Goal: Information Seeking & Learning: Learn about a topic

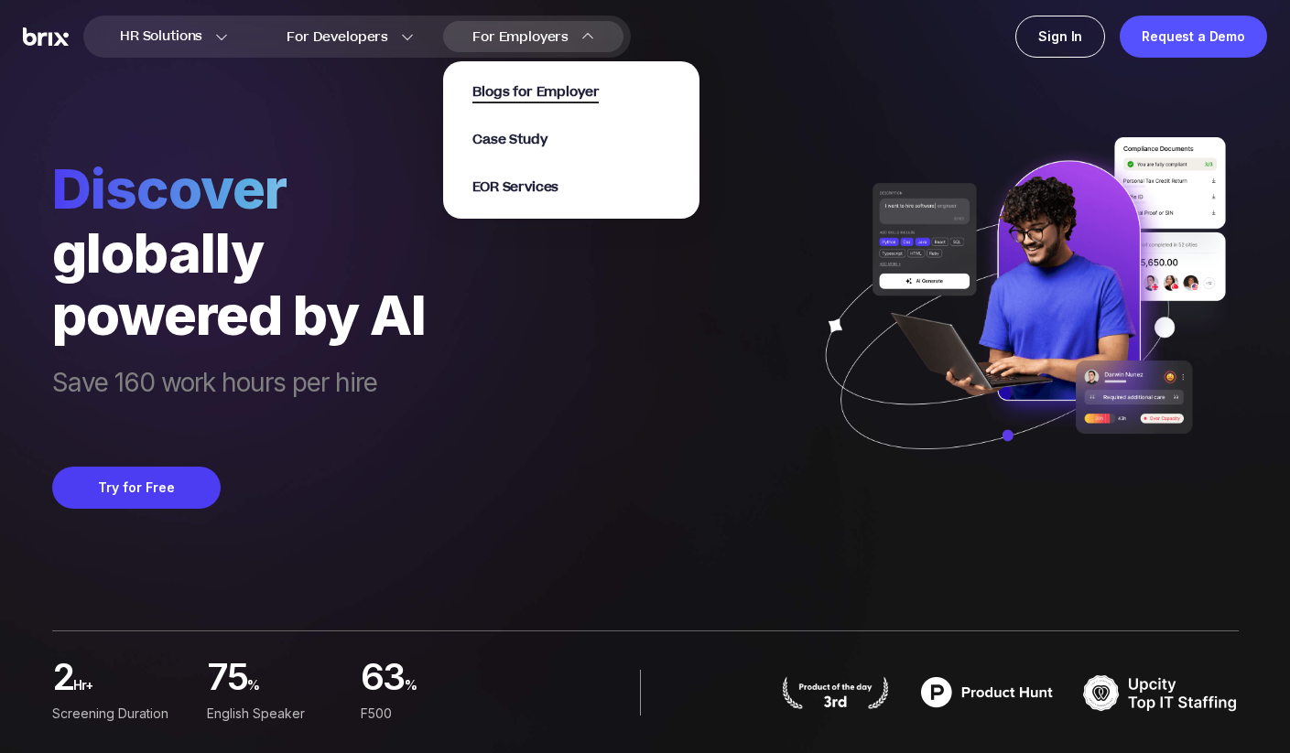
click at [511, 94] on span "Blogs for Employer" at bounding box center [535, 92] width 126 height 21
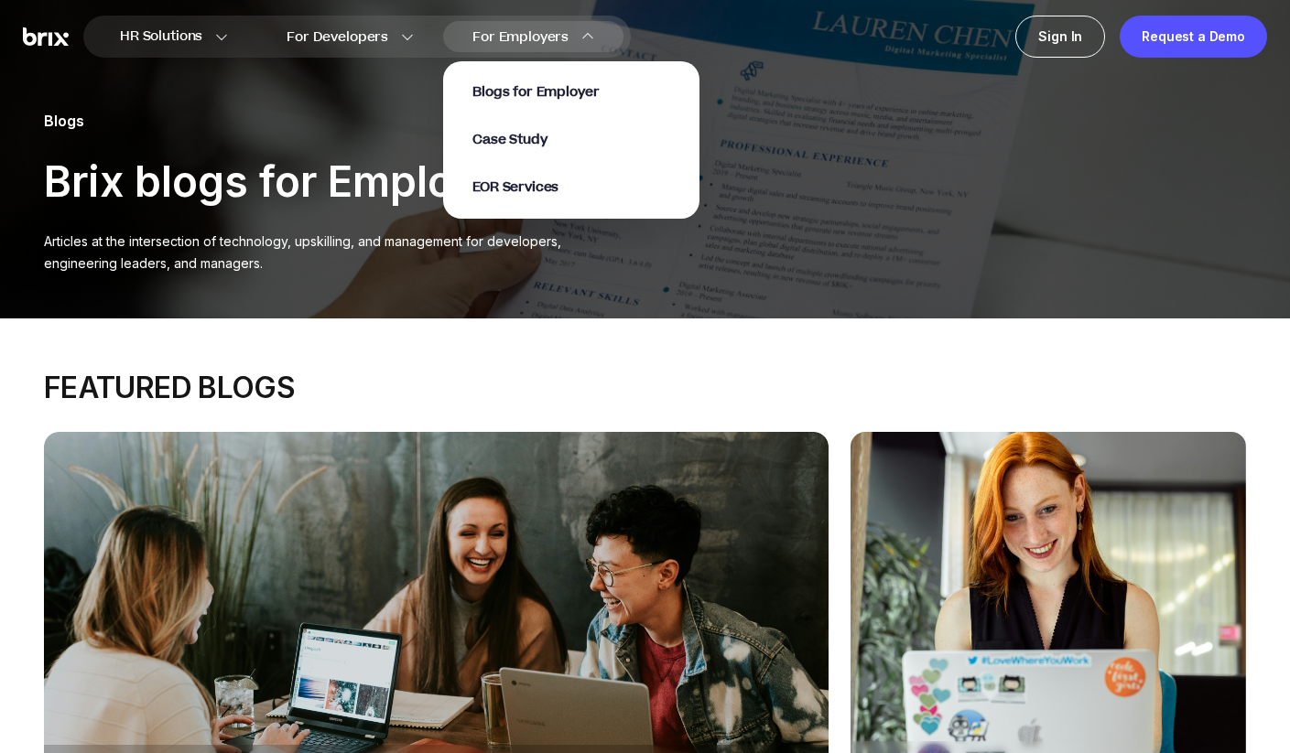
click at [526, 159] on div "Blogs for Employer Case Study EOR Services" at bounding box center [571, 139] width 198 height 113
click at [523, 153] on div "Blogs for Employer Case Study EOR Services" at bounding box center [571, 139] width 198 height 113
click at [520, 146] on span "Case Study" at bounding box center [509, 140] width 75 height 21
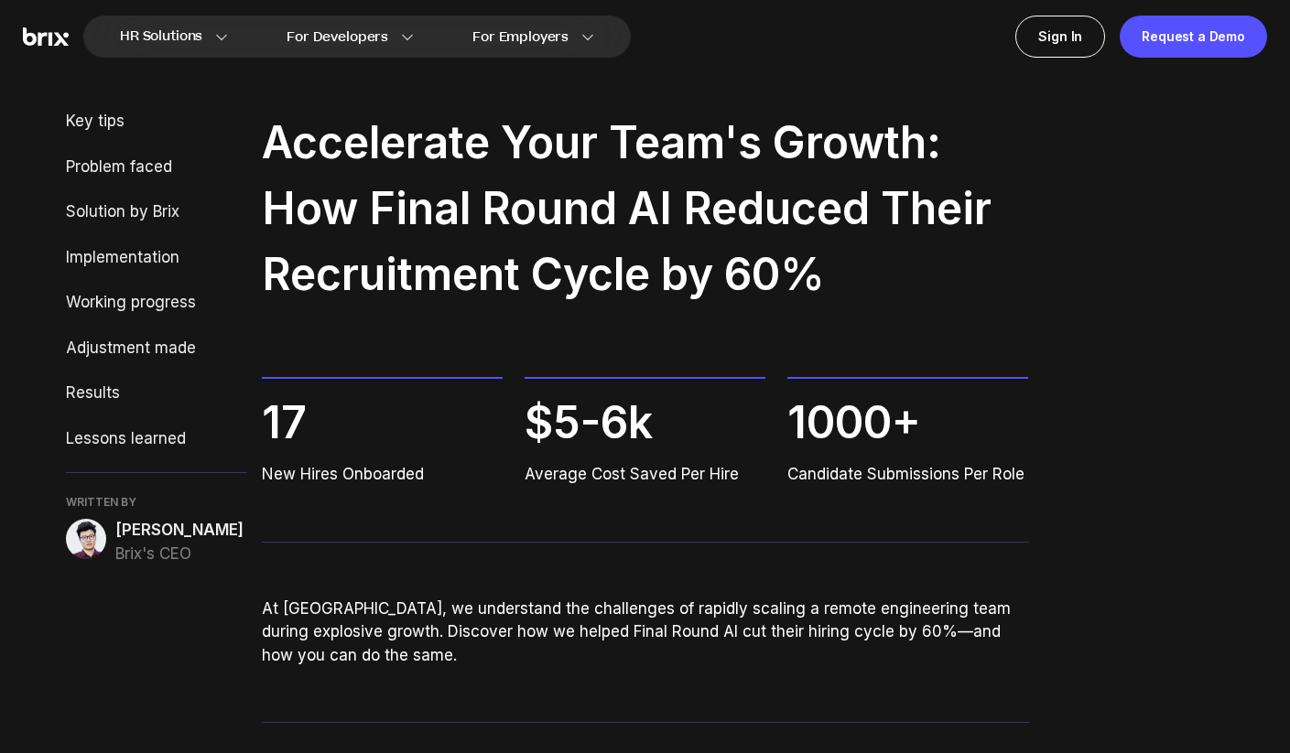
click at [293, 158] on h2 "Accelerate Your Team's Growth: How Final Round AI Reduced Their Recruitment Cyc…" at bounding box center [645, 209] width 767 height 198
click at [115, 322] on div "Key tips Problem faced Solution by Brix Implementation Working progress Adjustm…" at bounding box center [156, 338] width 181 height 456
click at [115, 311] on div "Working progress" at bounding box center [156, 303] width 181 height 24
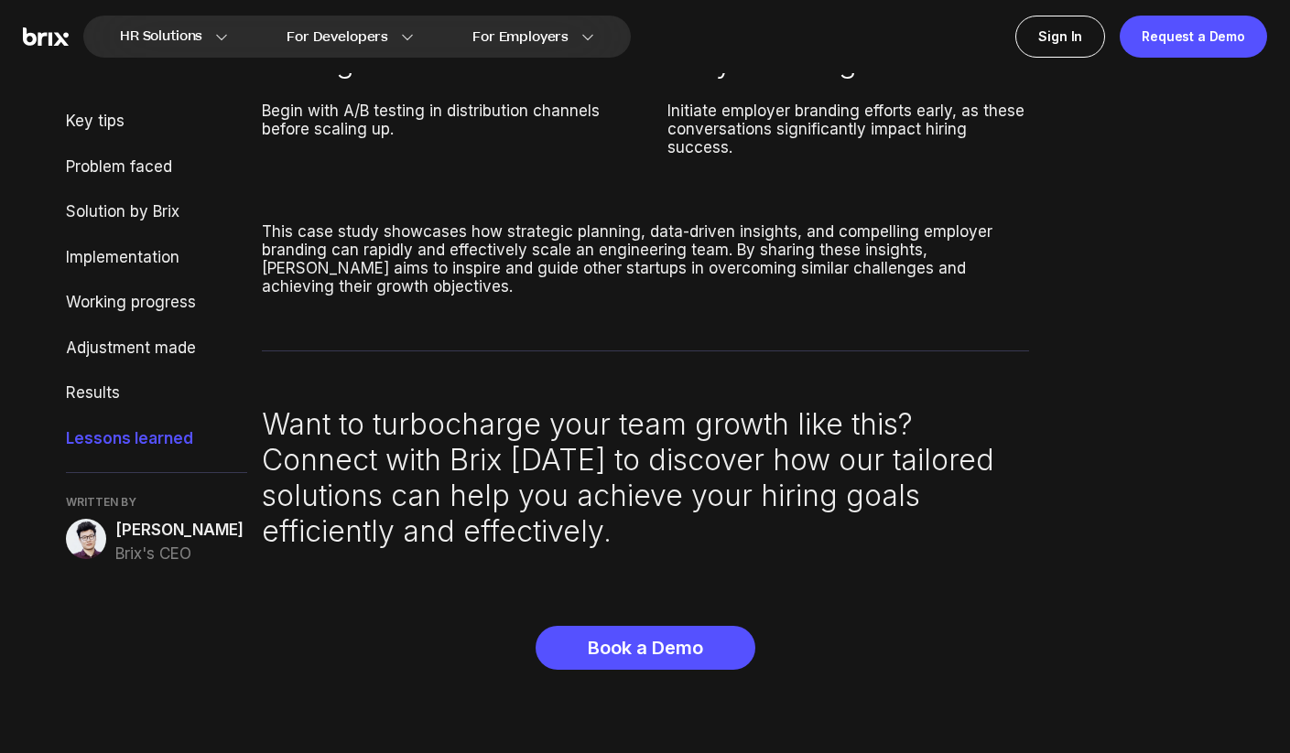
scroll to position [6767, 0]
click at [169, 535] on span "[PERSON_NAME]" at bounding box center [179, 531] width 128 height 24
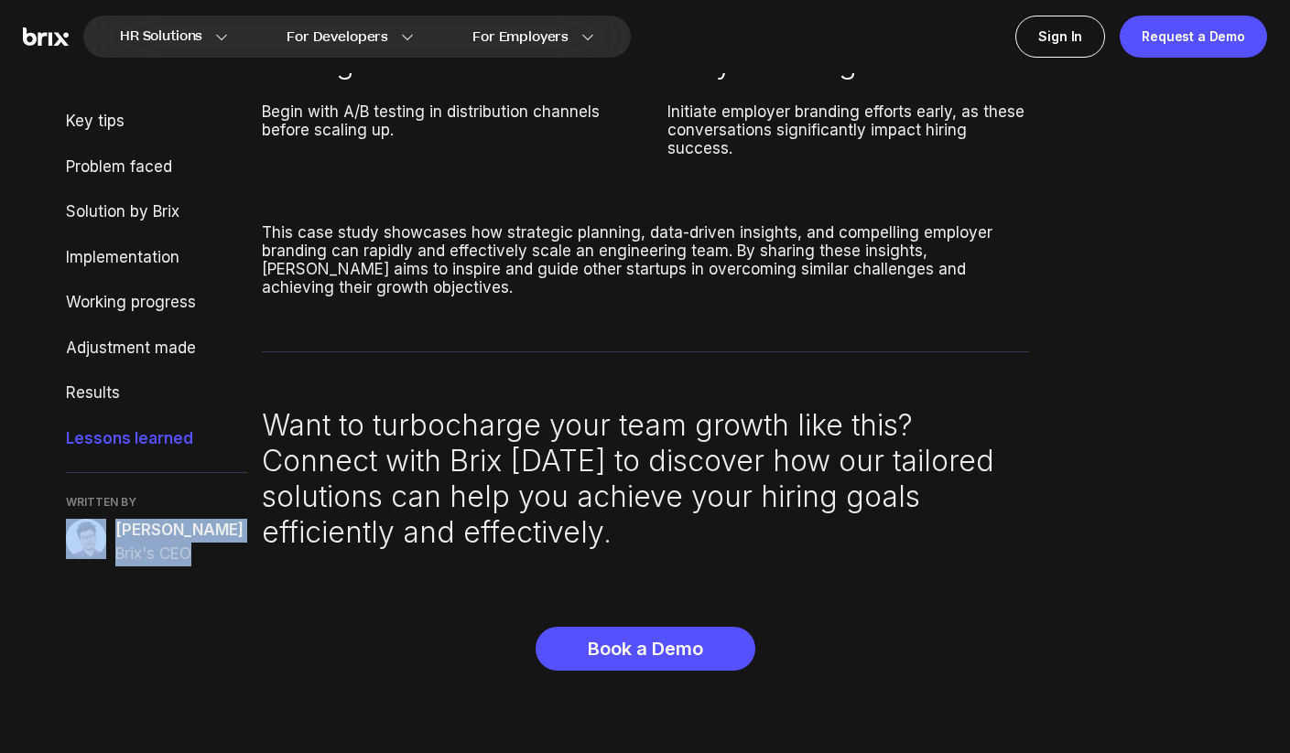
drag, startPoint x: 192, startPoint y: 562, endPoint x: 92, endPoint y: 517, distance: 110.2
click at [89, 520] on div "Alex Yang Brix's CEO" at bounding box center [156, 542] width 181 height 47
copy div "Alex Yang Brix's CEO"
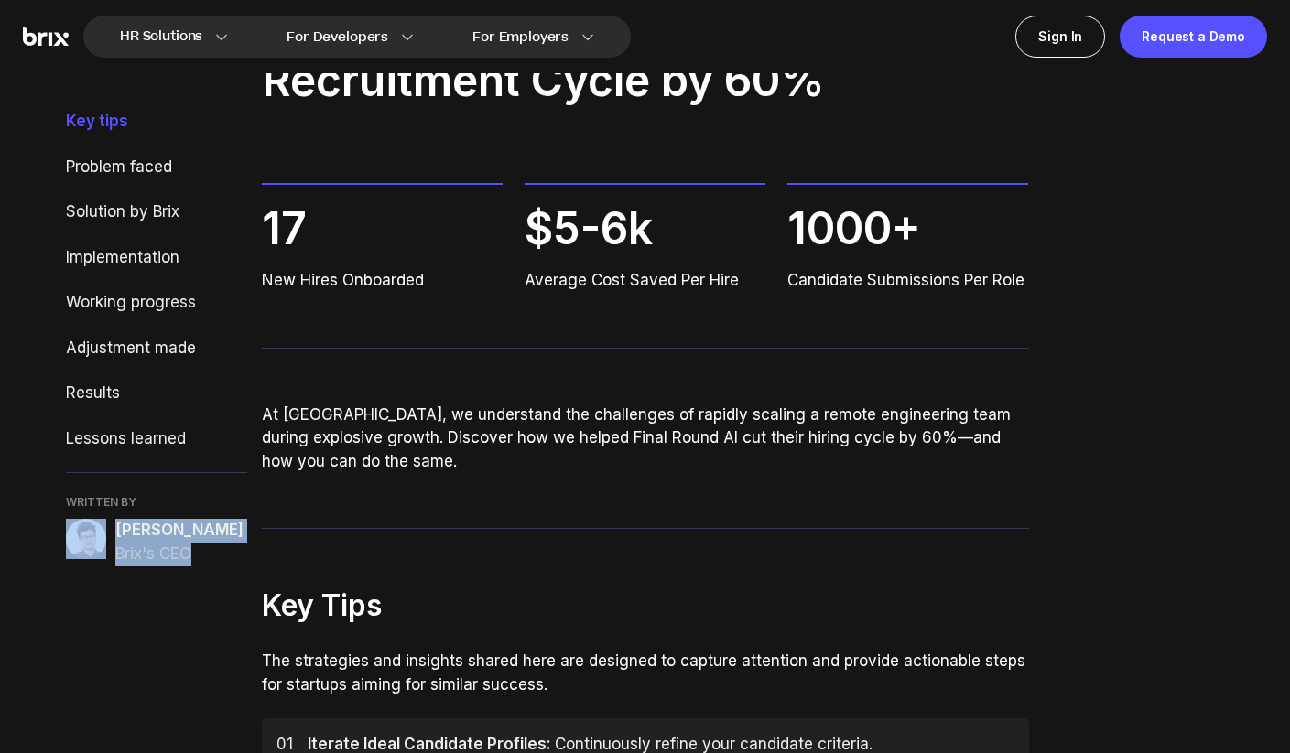
scroll to position [0, 0]
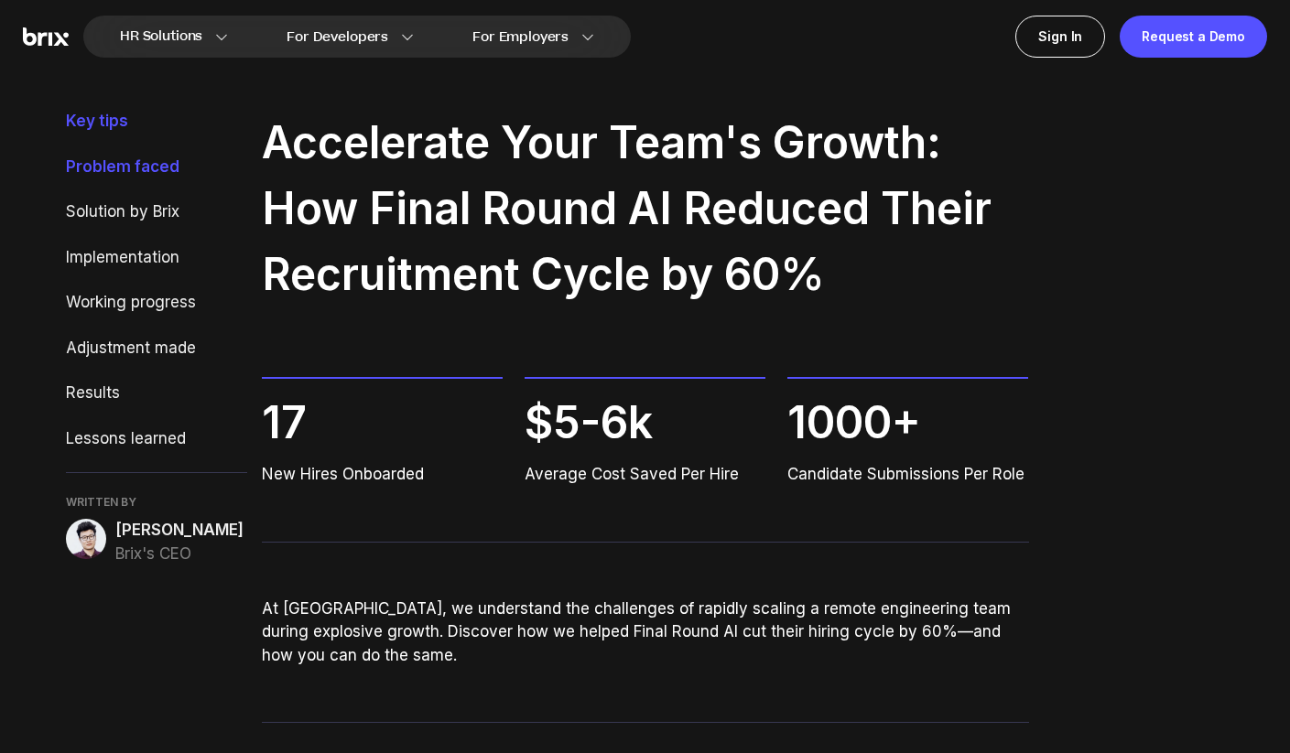
click at [92, 170] on div "Problem faced" at bounding box center [156, 168] width 181 height 24
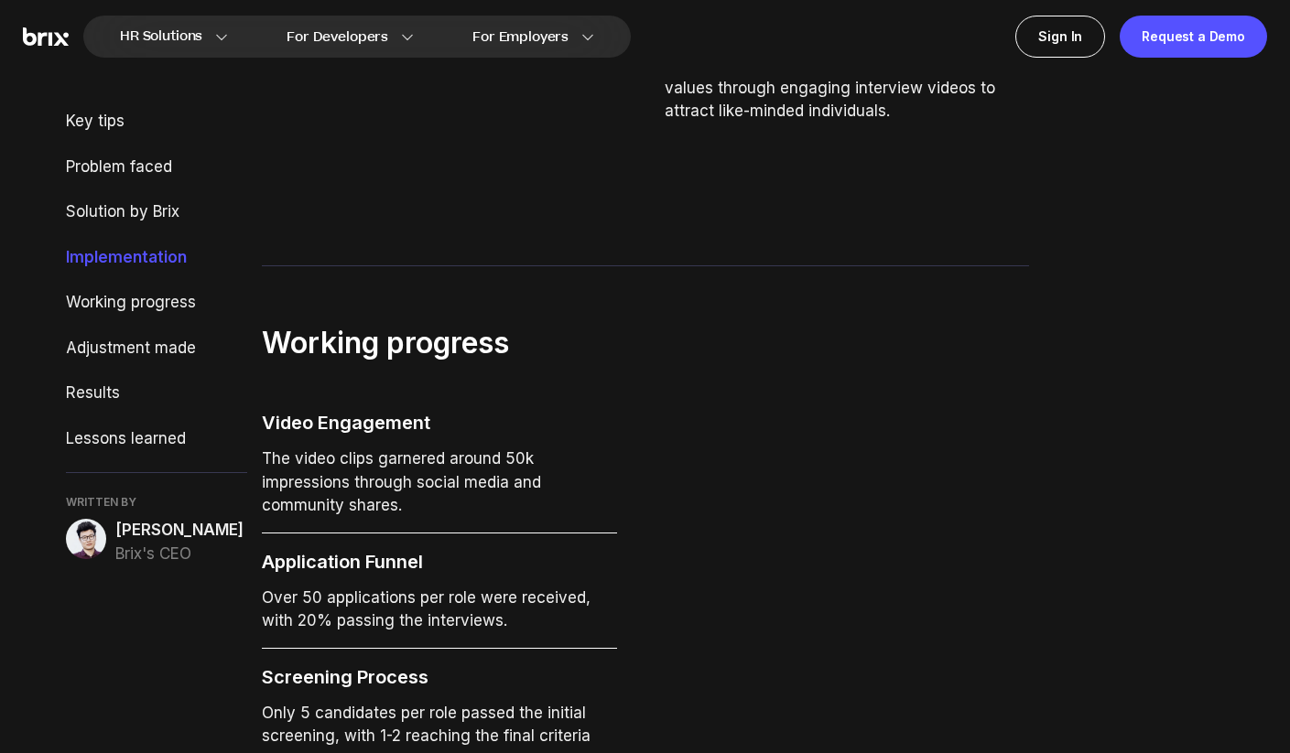
scroll to position [4260, 0]
